Goal: Information Seeking & Learning: Understand process/instructions

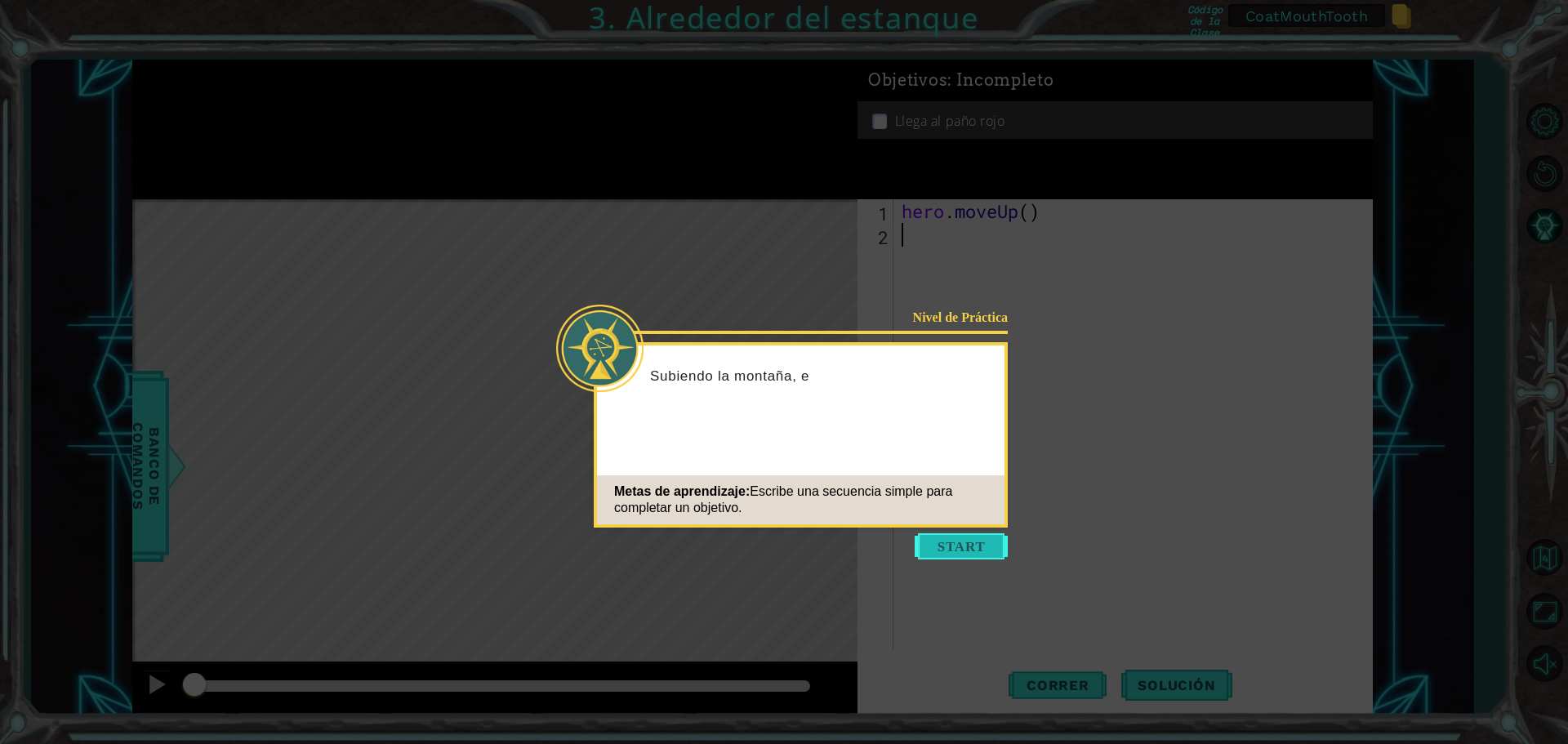
click at [965, 545] on button "Start" at bounding box center [962, 545] width 94 height 26
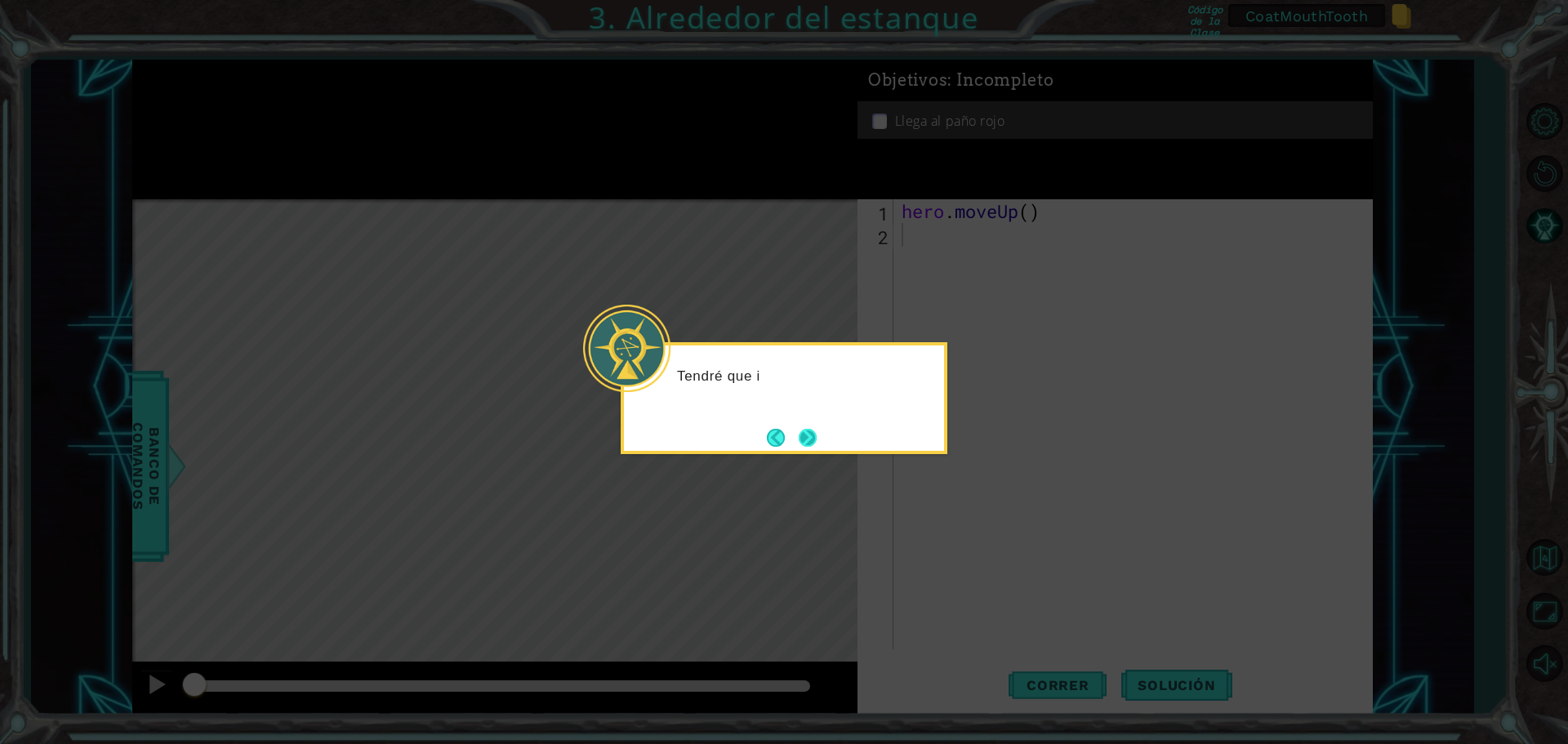
click at [801, 433] on button "Next" at bounding box center [808, 438] width 18 height 18
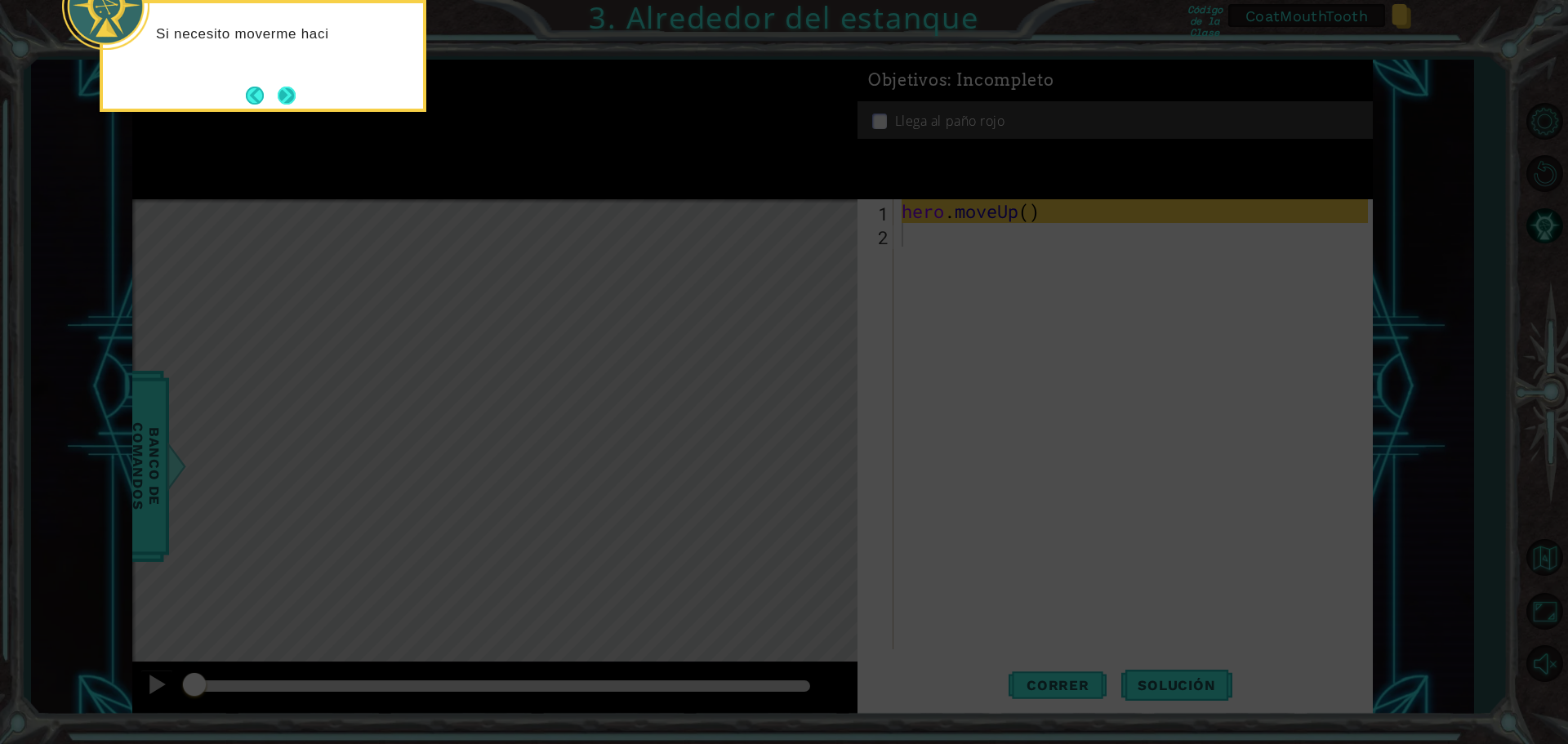
click at [289, 97] on button "Next" at bounding box center [287, 95] width 18 height 18
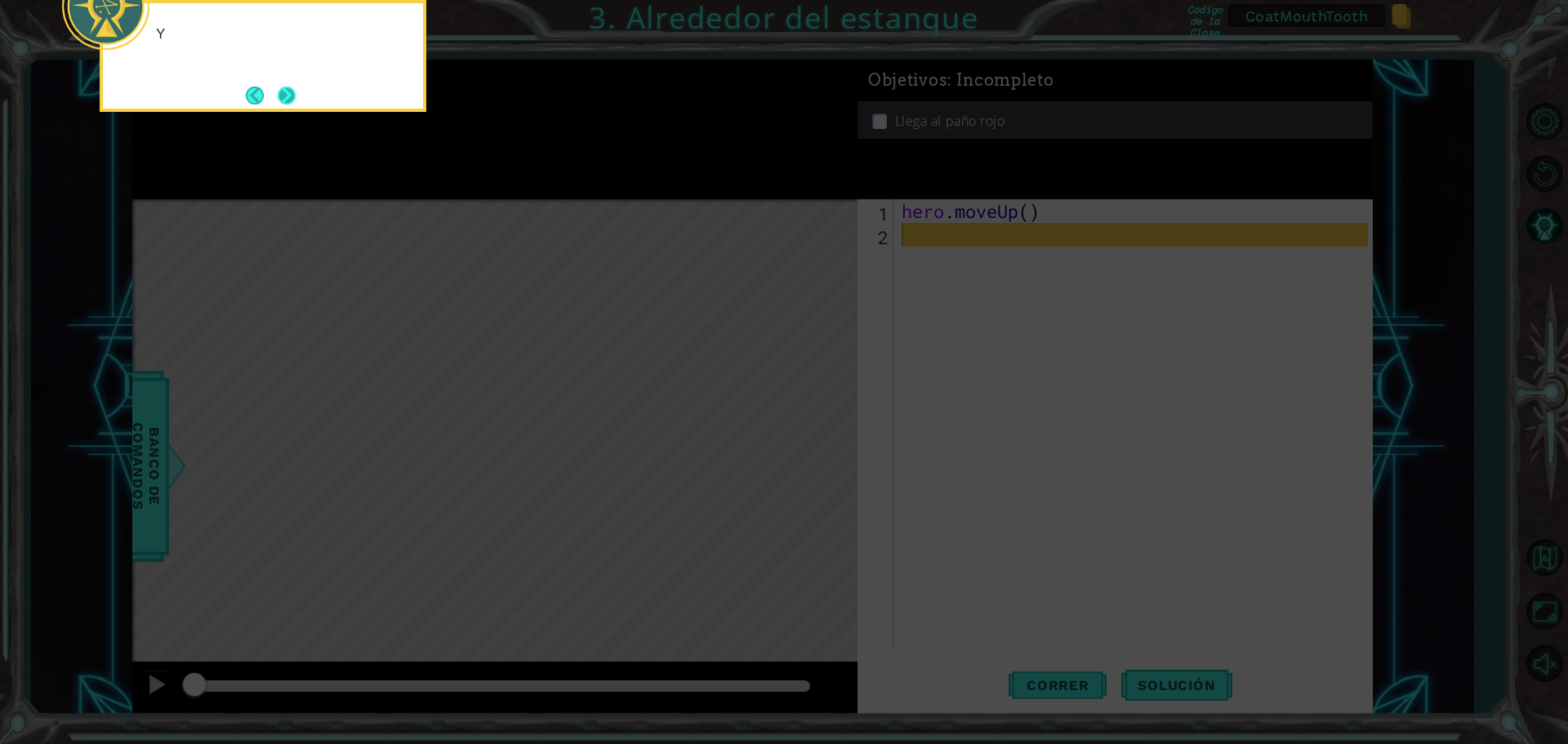
click at [289, 96] on button "Next" at bounding box center [287, 95] width 18 height 18
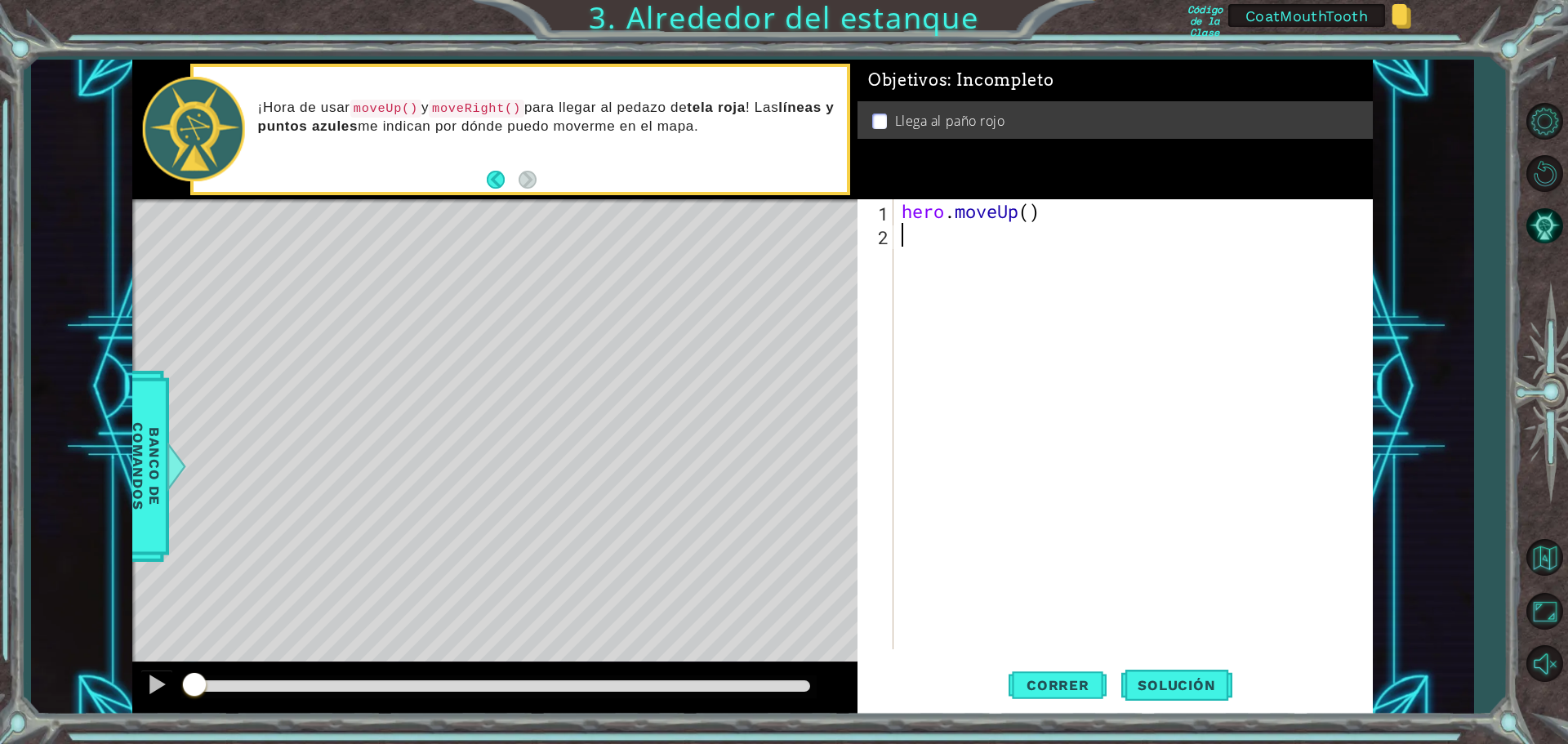
click at [1182, 449] on div "hero . moveUp ( )" at bounding box center [1136, 447] width 477 height 497
click at [1191, 688] on span "Solución" at bounding box center [1176, 685] width 111 height 16
click at [1094, 556] on div "hero . moveUp ( ) hero . moveUp ( ) hero . moveRight ( ) hero . moveUp ( )" at bounding box center [1136, 447] width 477 height 497
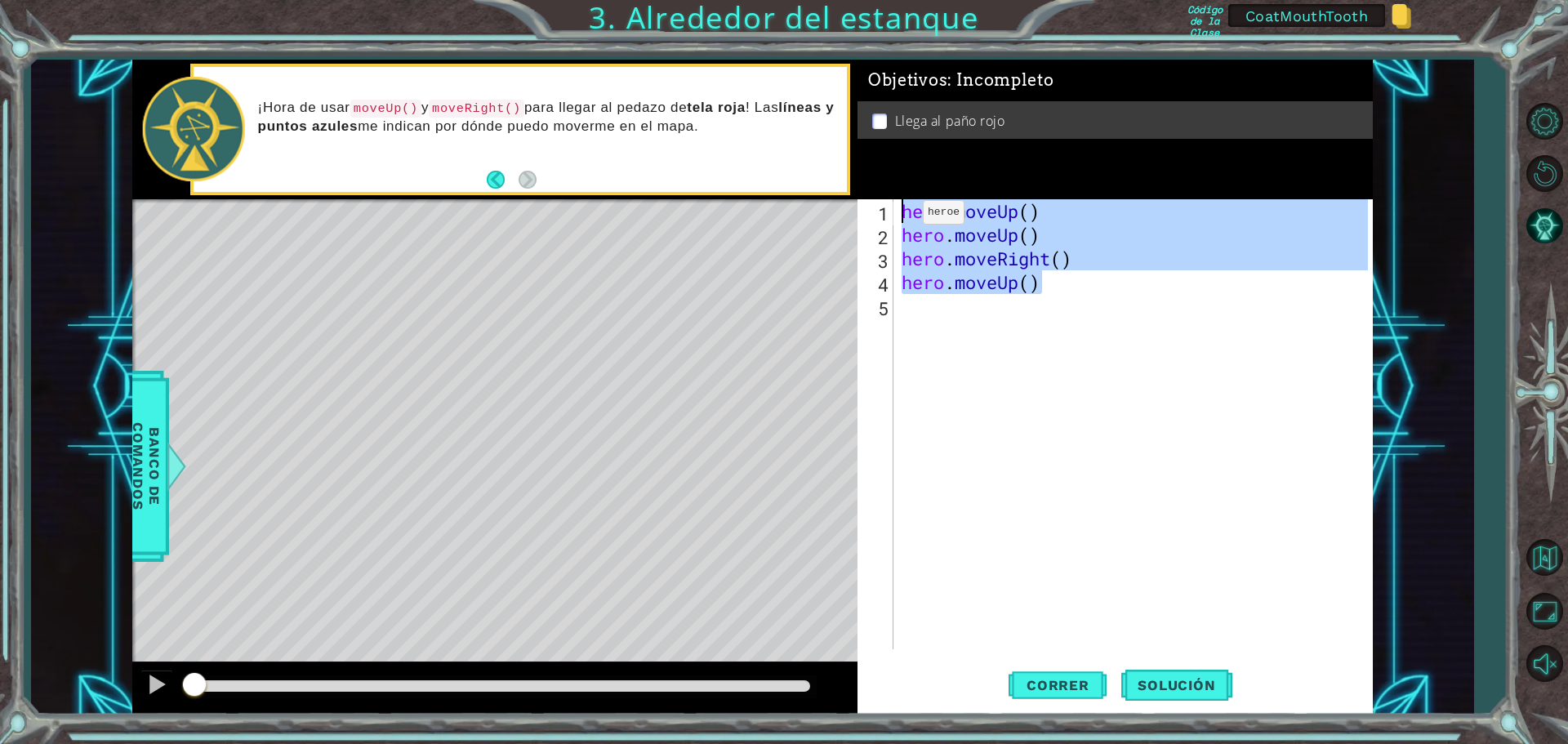
drag, startPoint x: 1044, startPoint y: 285, endPoint x: 895, endPoint y: 209, distance: 167.3
click at [895, 209] on div "1 2 3 4 5 hero . moveUp ( ) hero . moveUp ( ) hero . moveRight ( ) hero . moveU…" at bounding box center [1113, 424] width 511 height 450
type textarea "hero.moveUp() hero.moveUp()"
